Goal: Check status

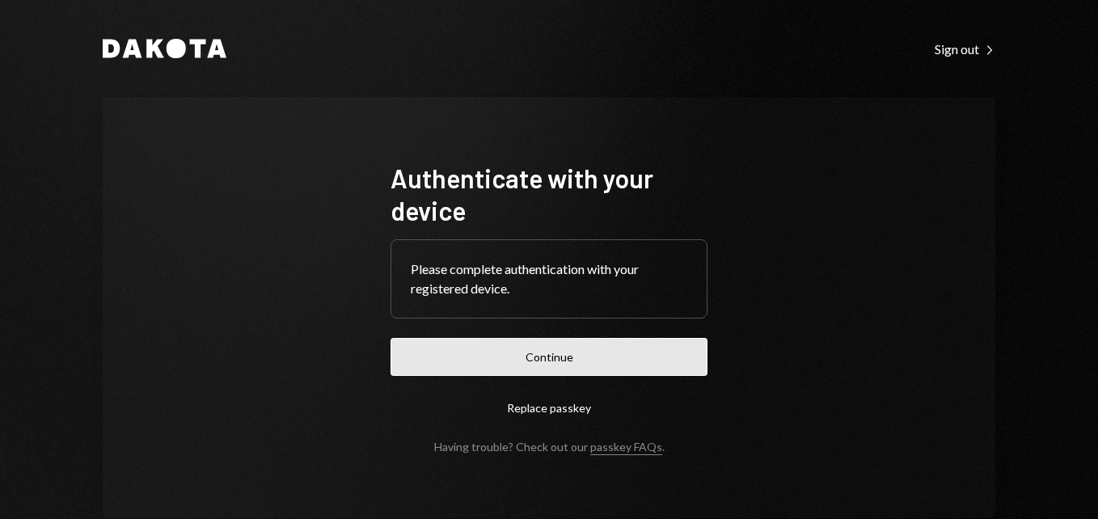
click at [562, 358] on button "Continue" at bounding box center [549, 357] width 317 height 38
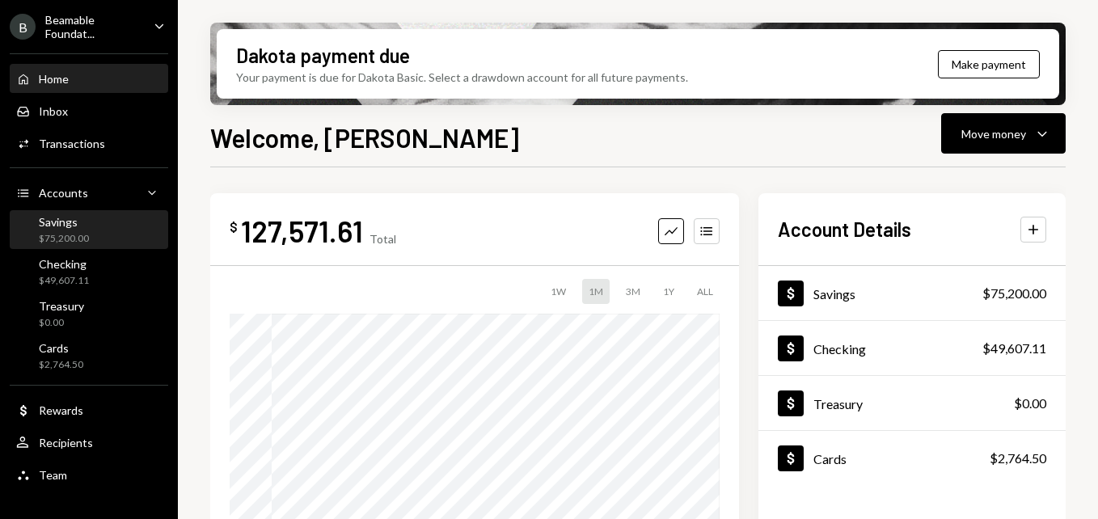
drag, startPoint x: 115, startPoint y: 277, endPoint x: 121, endPoint y: 226, distance: 50.5
click at [115, 276] on div "Checking $49,607.11" at bounding box center [89, 272] width 146 height 31
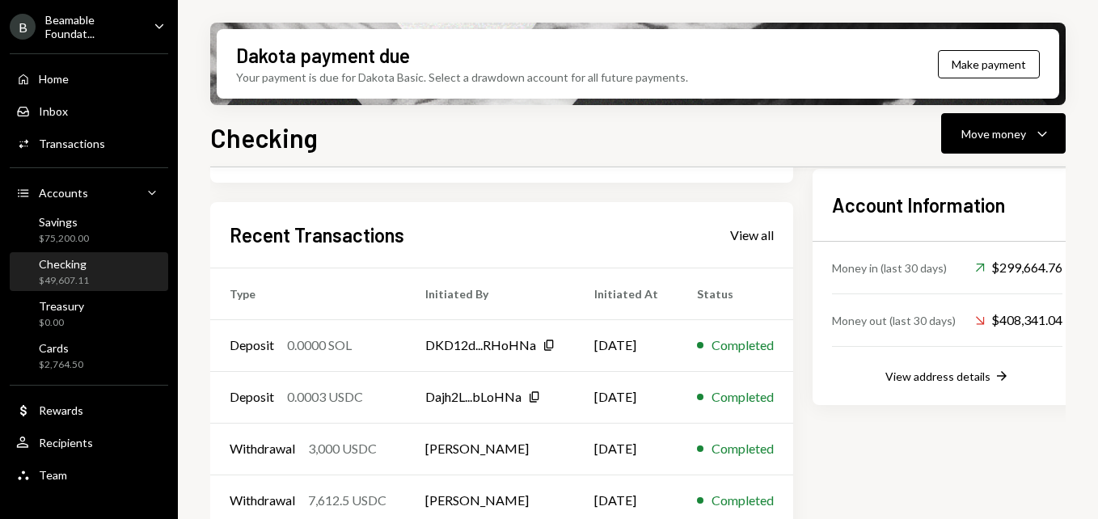
scroll to position [485, 0]
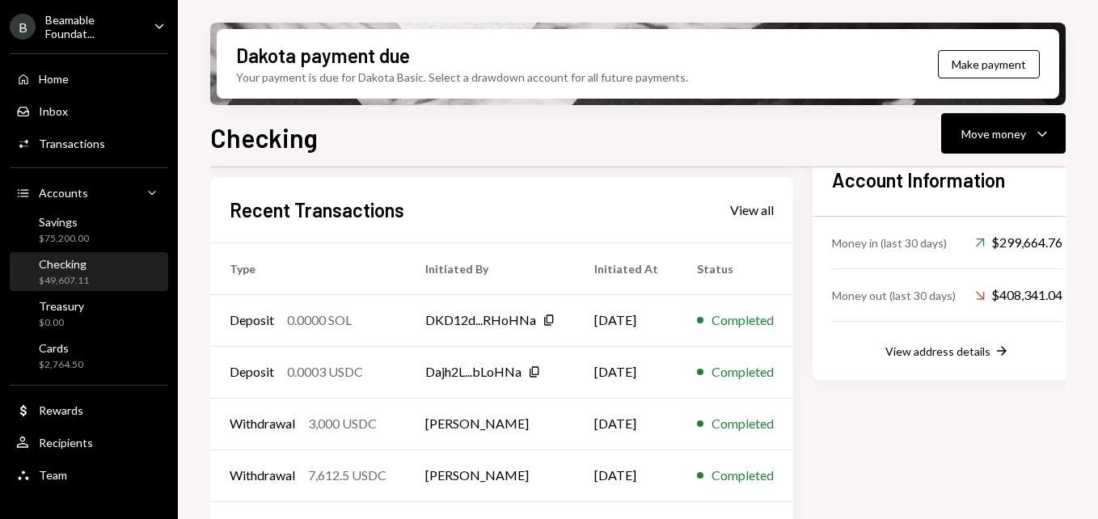
click at [84, 16] on div "Beamable Foundat..." at bounding box center [92, 27] width 95 height 28
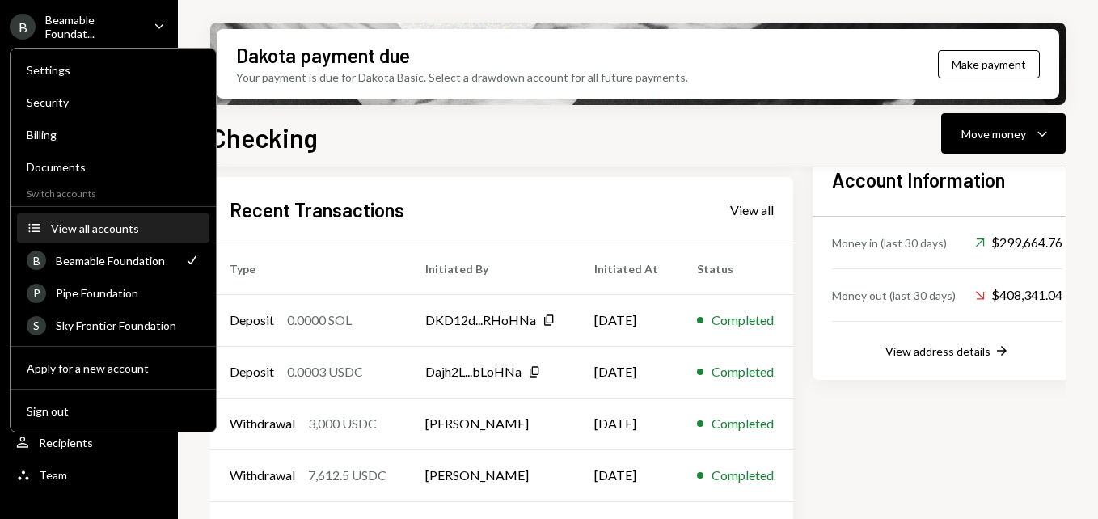
click at [142, 224] on div "View all accounts" at bounding box center [125, 229] width 149 height 14
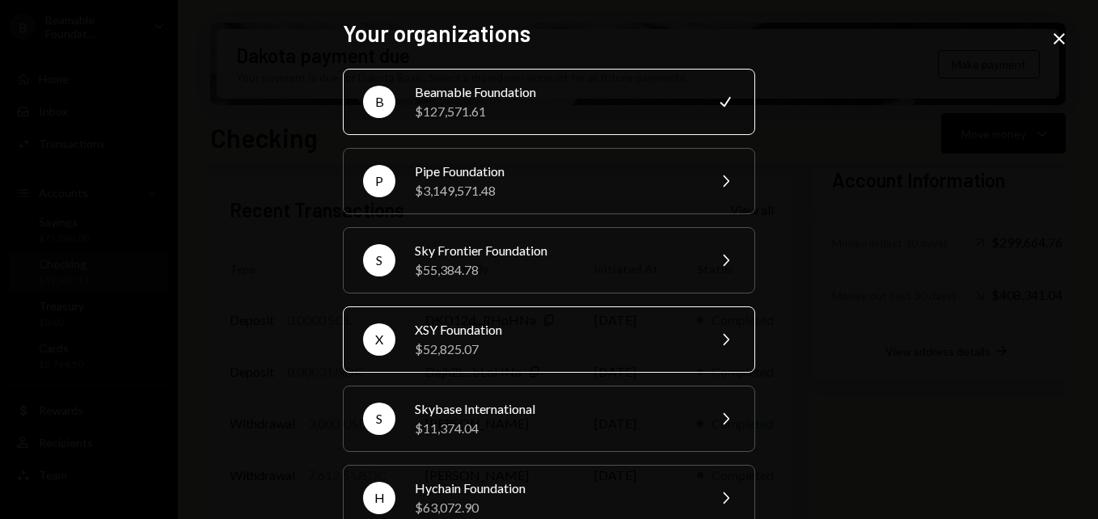
click at [515, 336] on div "XSY Foundation" at bounding box center [555, 329] width 281 height 19
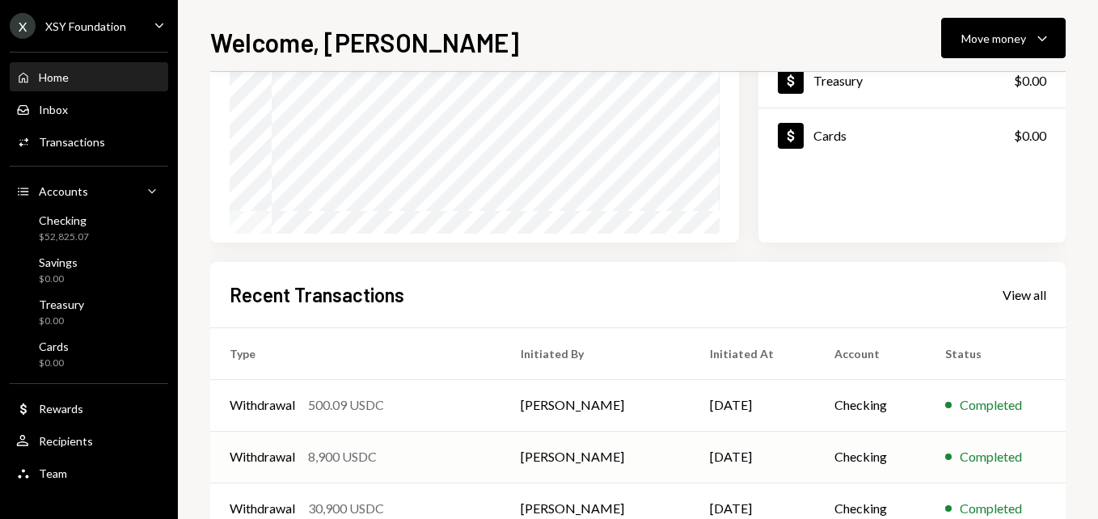
scroll to position [379, 0]
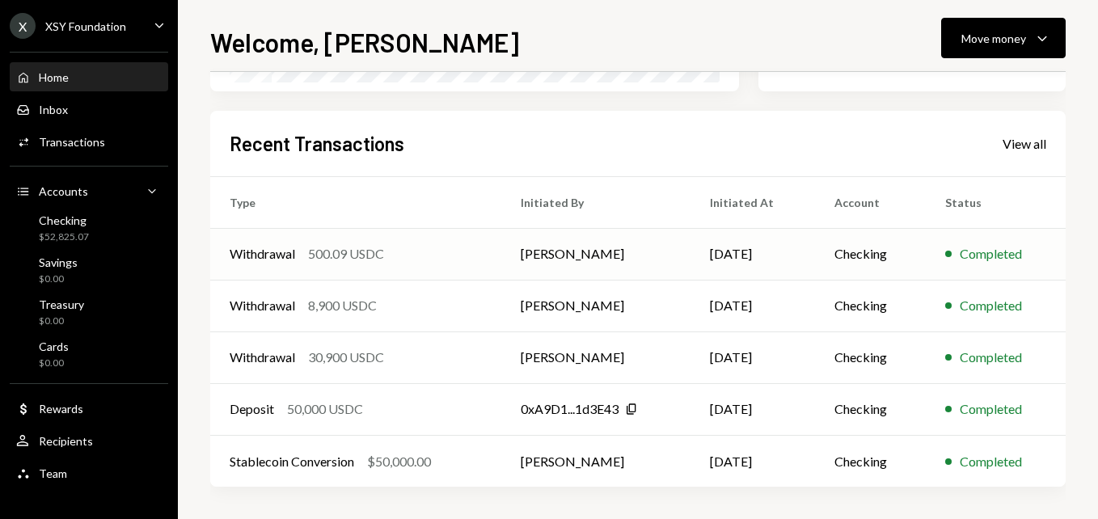
click at [569, 273] on td "[PERSON_NAME]" at bounding box center [595, 254] width 189 height 52
